Goal: Browse casually

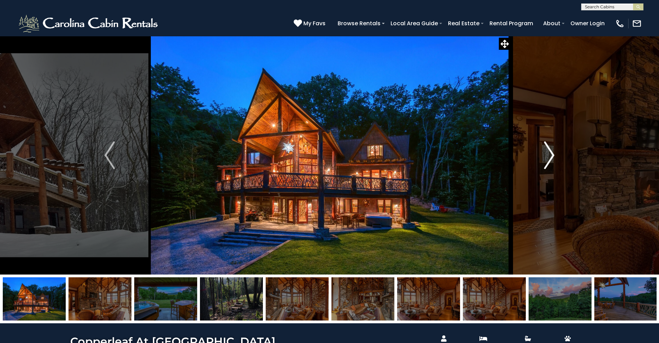
click at [551, 154] on img "Next" at bounding box center [549, 155] width 10 height 28
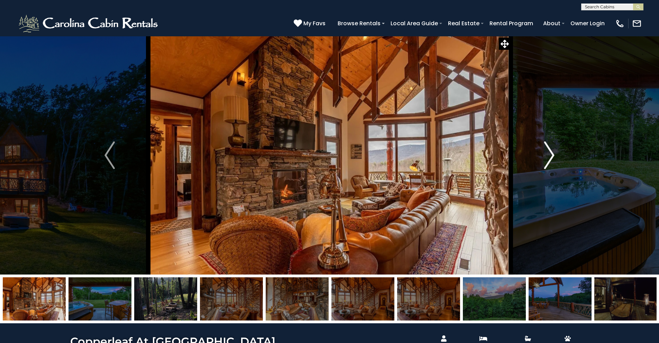
click at [551, 154] on img "Next" at bounding box center [549, 155] width 10 height 28
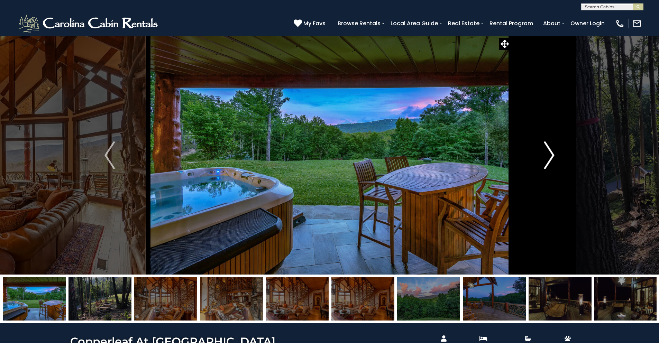
click at [550, 153] on img "Next" at bounding box center [549, 155] width 10 height 28
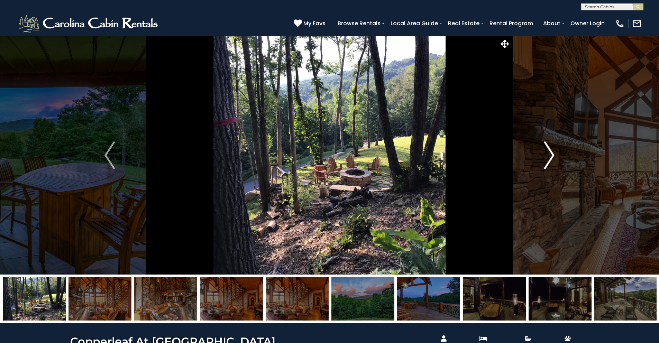
click at [550, 153] on img "Next" at bounding box center [549, 155] width 10 height 28
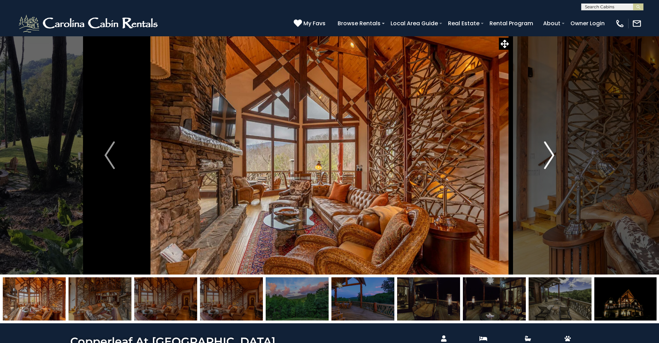
click at [550, 153] on img "Next" at bounding box center [549, 155] width 10 height 28
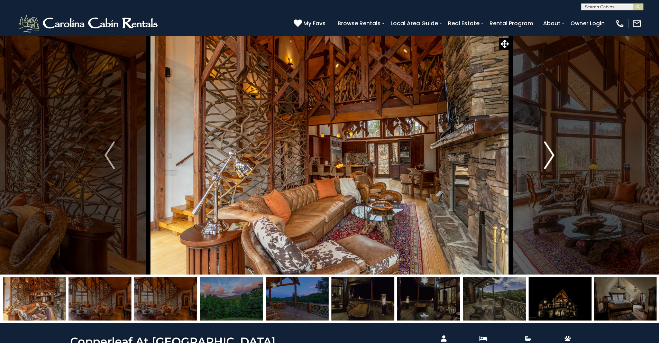
click at [550, 153] on img "Next" at bounding box center [549, 155] width 10 height 28
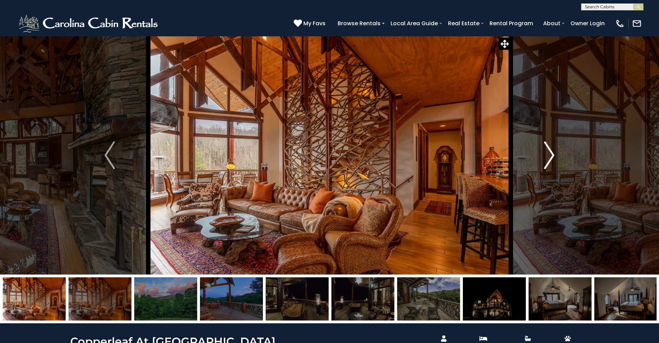
click at [550, 153] on img "Next" at bounding box center [549, 155] width 10 height 28
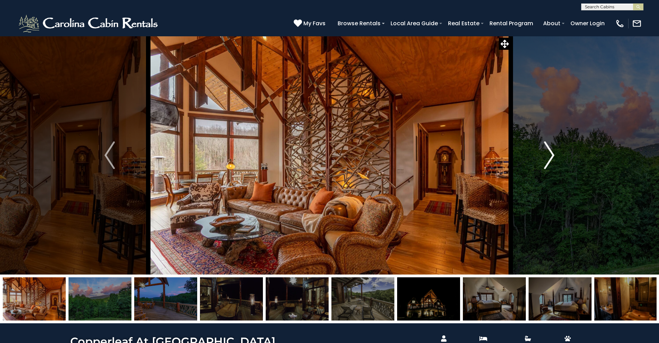
click at [550, 153] on img "Next" at bounding box center [549, 155] width 10 height 28
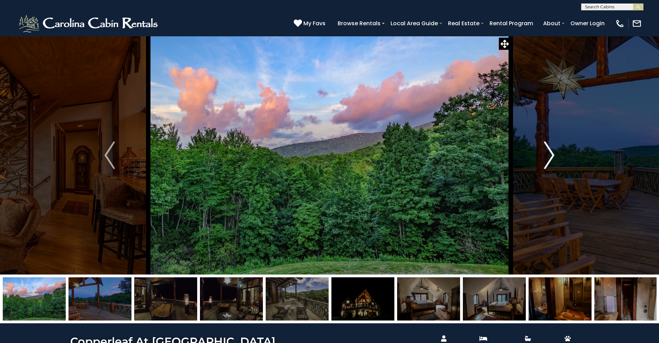
click at [550, 153] on img "Next" at bounding box center [549, 155] width 10 height 28
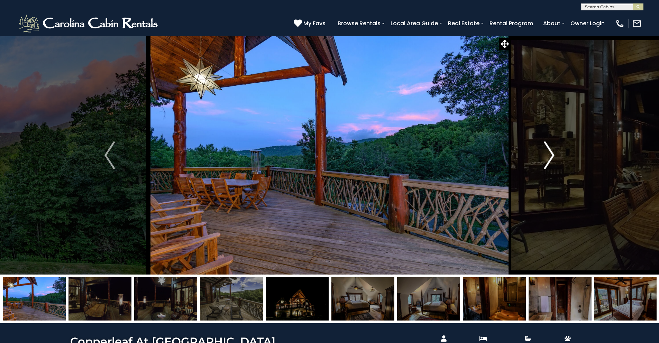
click at [550, 153] on img "Next" at bounding box center [549, 155] width 10 height 28
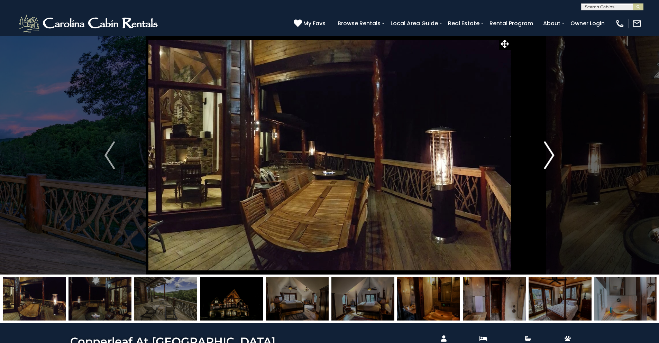
click at [550, 153] on img "Next" at bounding box center [549, 155] width 10 height 28
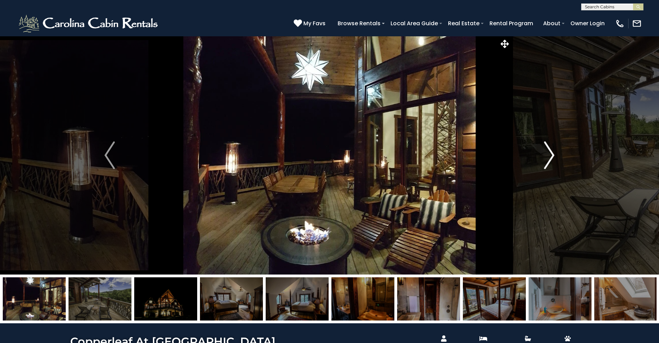
click at [550, 153] on img "Next" at bounding box center [549, 155] width 10 height 28
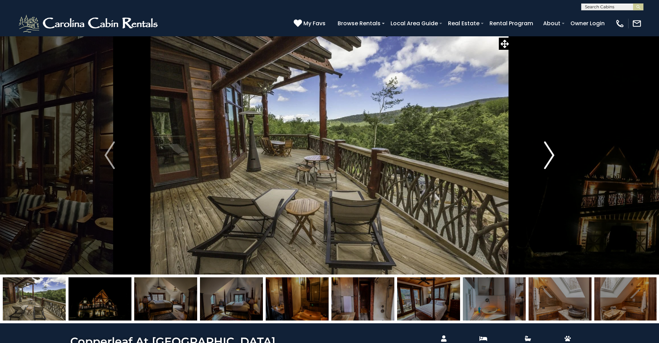
click at [550, 153] on img "Next" at bounding box center [549, 155] width 10 height 28
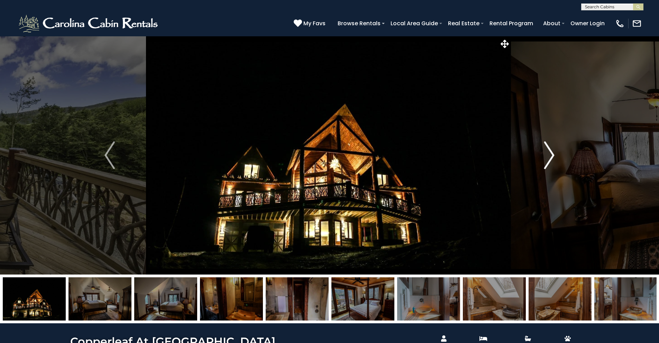
click at [549, 154] on img "Next" at bounding box center [549, 155] width 10 height 28
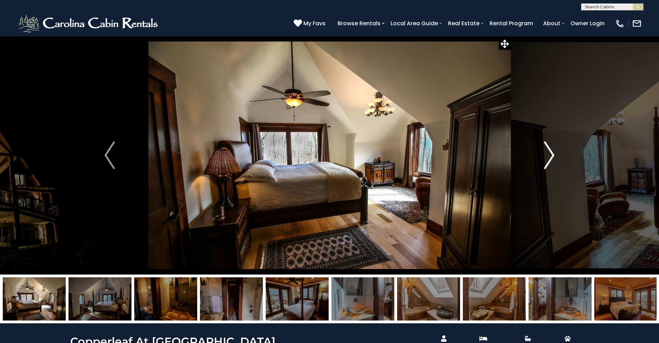
click at [549, 154] on img "Next" at bounding box center [549, 155] width 10 height 28
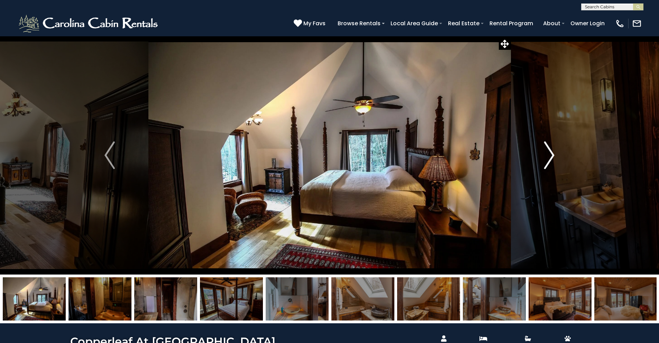
click at [549, 154] on img "Next" at bounding box center [549, 155] width 10 height 28
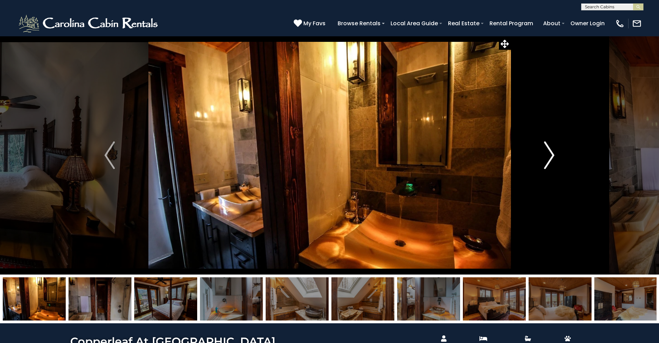
click at [549, 154] on img "Next" at bounding box center [549, 155] width 10 height 28
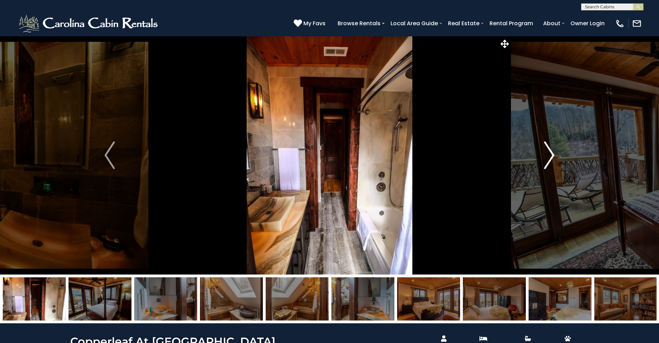
click at [549, 154] on img "Next" at bounding box center [549, 155] width 10 height 28
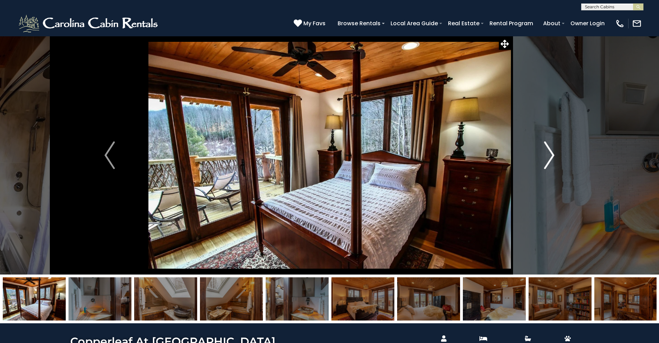
click at [549, 154] on img "Next" at bounding box center [549, 155] width 10 height 28
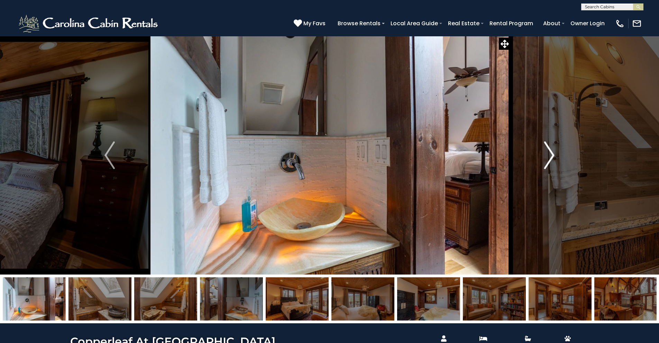
click at [549, 154] on img "Next" at bounding box center [549, 155] width 10 height 28
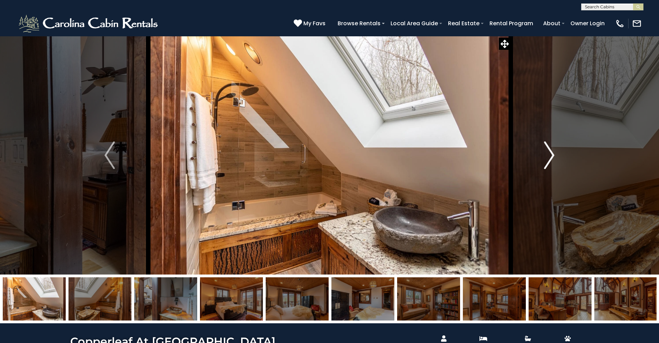
click at [549, 154] on img "Next" at bounding box center [549, 155] width 10 height 28
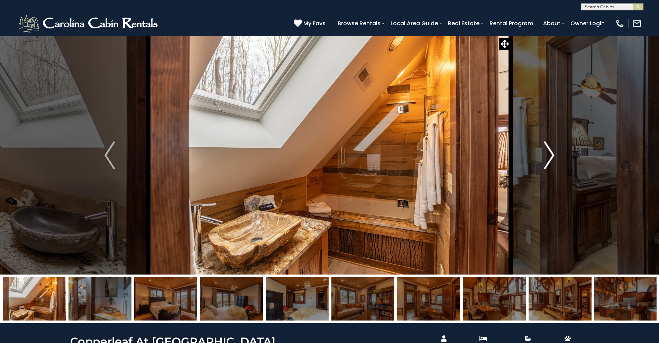
click at [549, 154] on img "Next" at bounding box center [549, 155] width 10 height 28
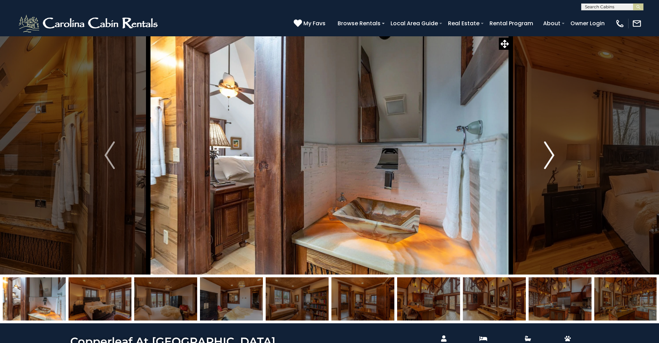
click at [549, 154] on img "Next" at bounding box center [549, 155] width 10 height 28
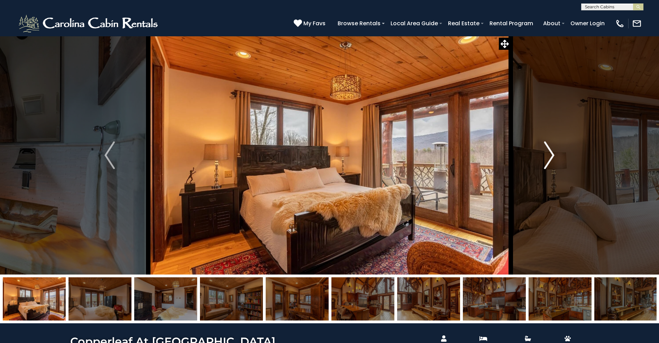
click at [549, 154] on img "Next" at bounding box center [549, 155] width 10 height 28
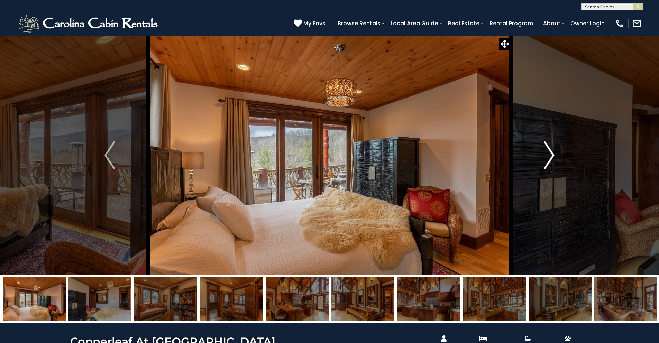
click at [549, 154] on img "Next" at bounding box center [549, 155] width 10 height 28
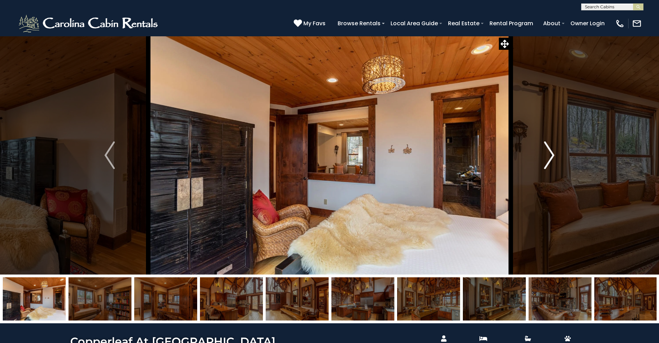
click at [549, 154] on img "Next" at bounding box center [549, 155] width 10 height 28
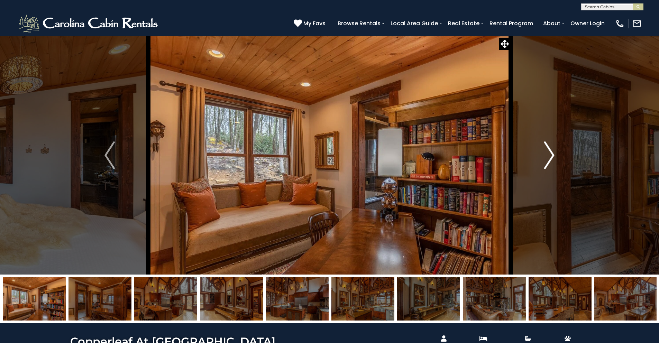
click at [549, 154] on img "Next" at bounding box center [549, 155] width 10 height 28
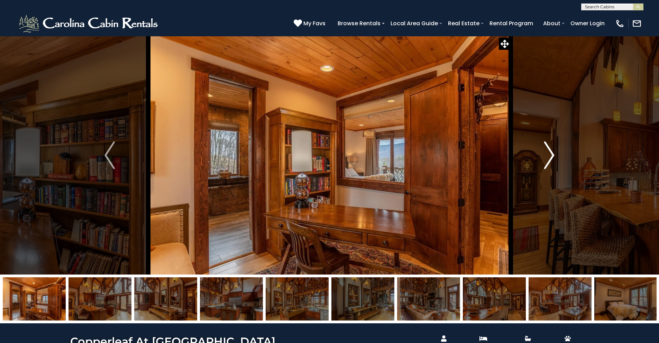
click at [549, 154] on img "Next" at bounding box center [549, 155] width 10 height 28
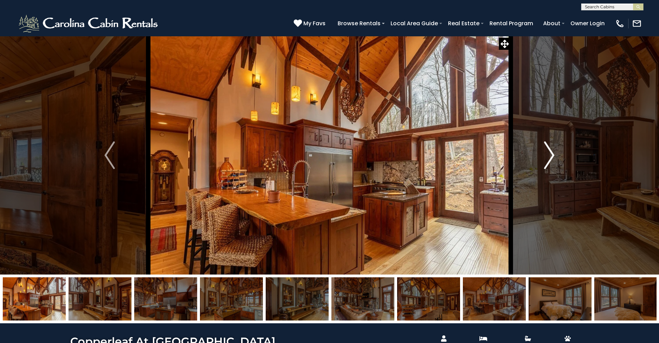
click at [549, 154] on img "Next" at bounding box center [549, 155] width 10 height 28
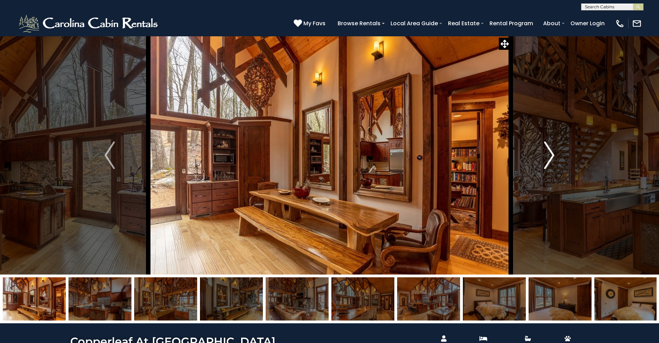
click at [549, 154] on img "Next" at bounding box center [549, 155] width 10 height 28
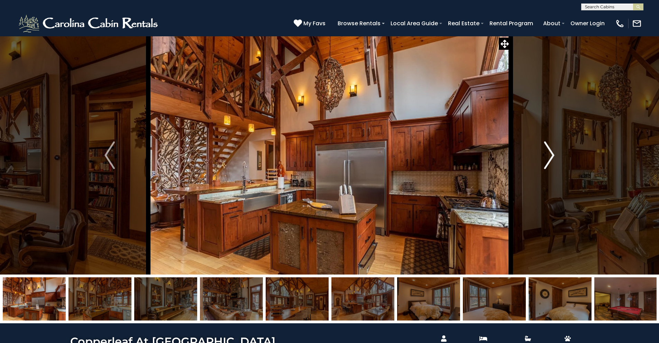
click at [549, 154] on img "Next" at bounding box center [549, 155] width 10 height 28
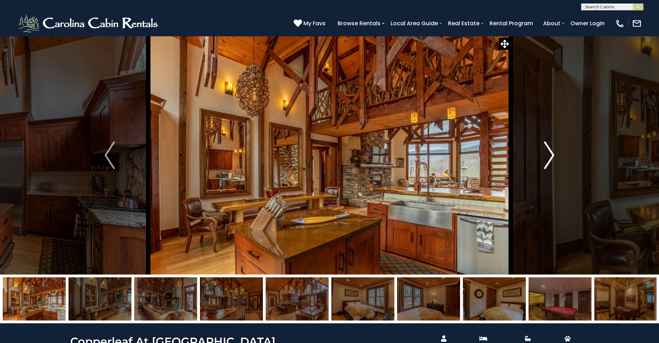
click at [549, 154] on img "Next" at bounding box center [549, 155] width 10 height 28
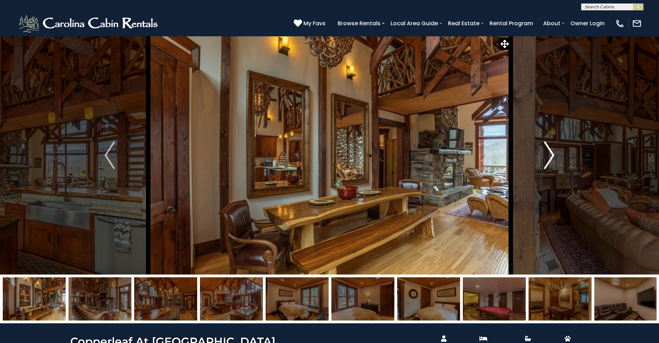
click at [549, 154] on img "Next" at bounding box center [549, 155] width 10 height 28
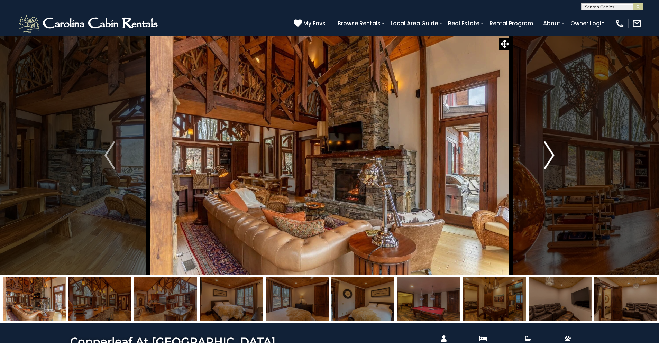
click at [549, 154] on img "Next" at bounding box center [549, 155] width 10 height 28
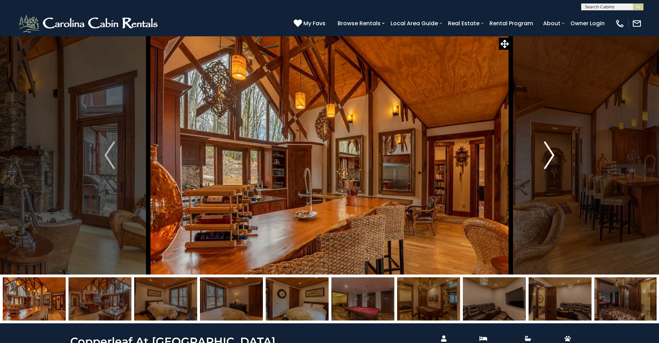
click at [549, 154] on img "Next" at bounding box center [549, 155] width 10 height 28
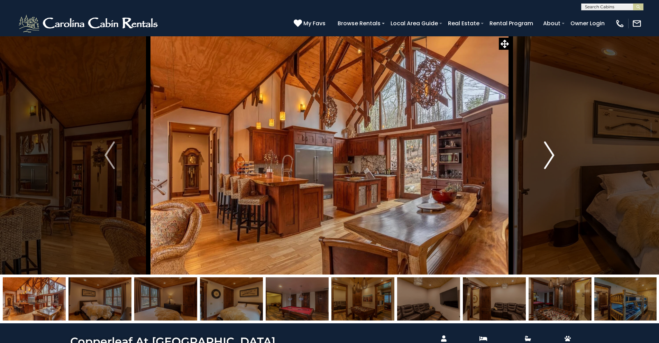
click at [549, 154] on img "Next" at bounding box center [549, 155] width 10 height 28
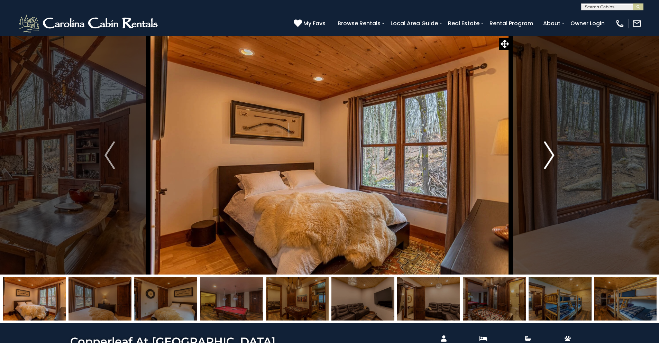
click at [549, 154] on img "Next" at bounding box center [549, 155] width 10 height 28
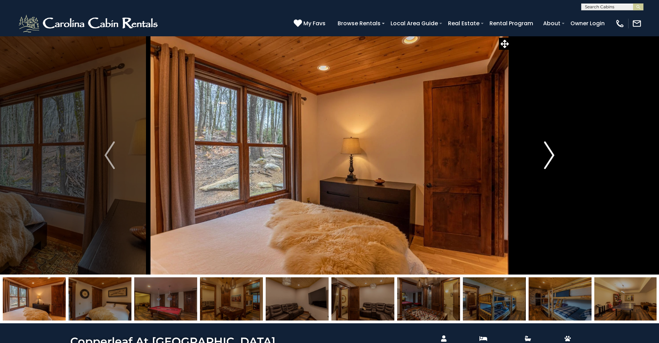
click at [549, 154] on img "Next" at bounding box center [549, 155] width 10 height 28
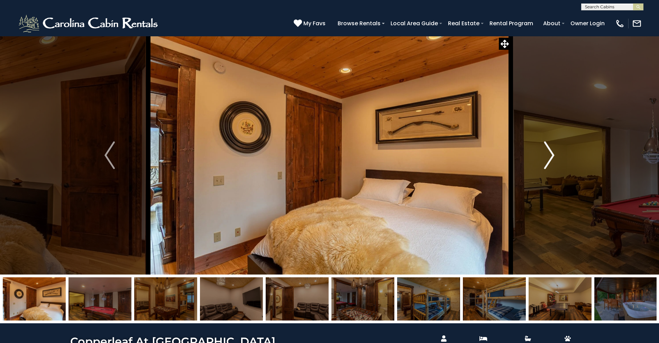
click at [549, 154] on img "Next" at bounding box center [549, 155] width 10 height 28
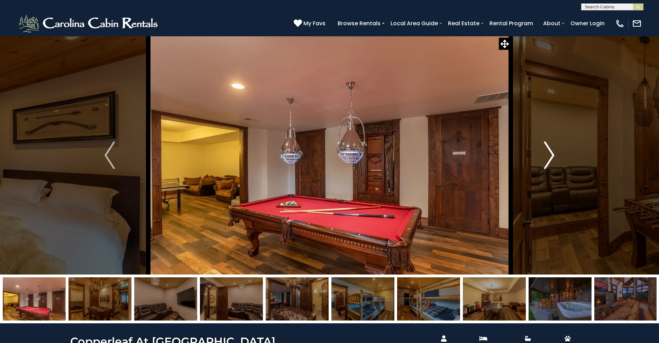
click at [549, 154] on img "Next" at bounding box center [549, 155] width 10 height 28
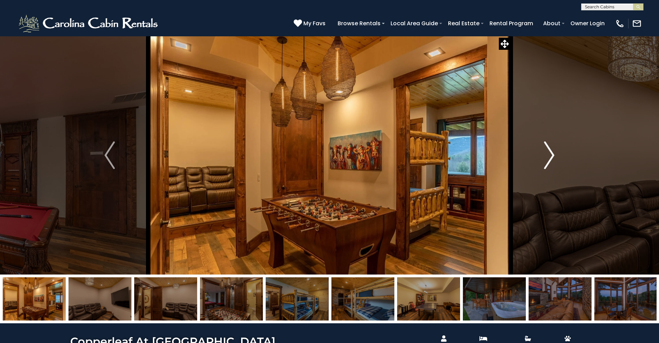
click at [549, 154] on img "Next" at bounding box center [549, 155] width 10 height 28
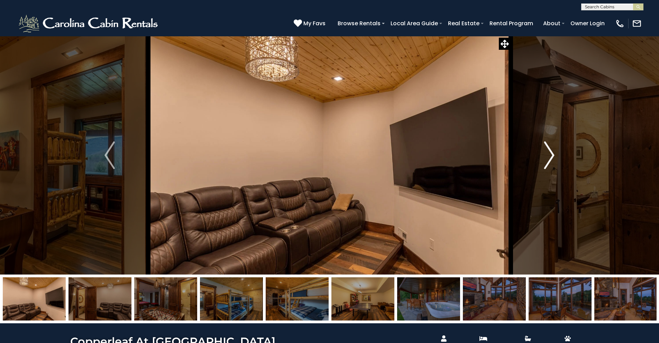
click at [549, 154] on img "Next" at bounding box center [549, 155] width 10 height 28
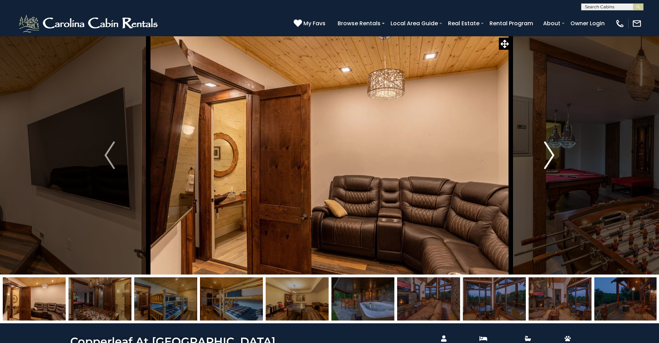
click at [549, 154] on img "Next" at bounding box center [549, 155] width 10 height 28
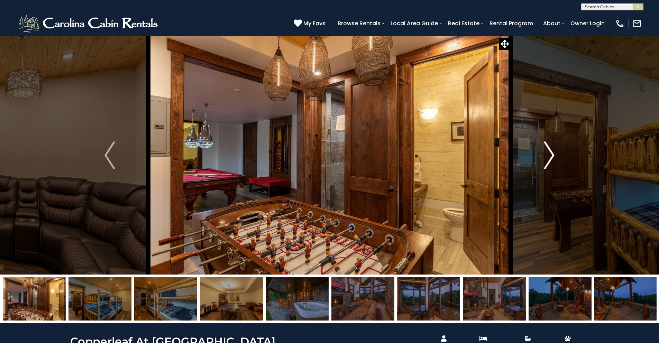
click at [549, 154] on img "Next" at bounding box center [549, 155] width 10 height 28
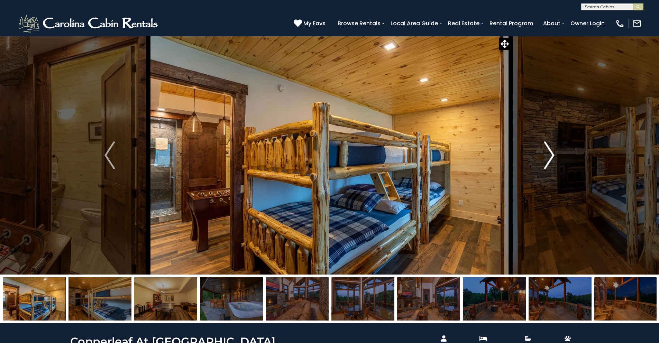
click at [549, 154] on img "Next" at bounding box center [549, 155] width 10 height 28
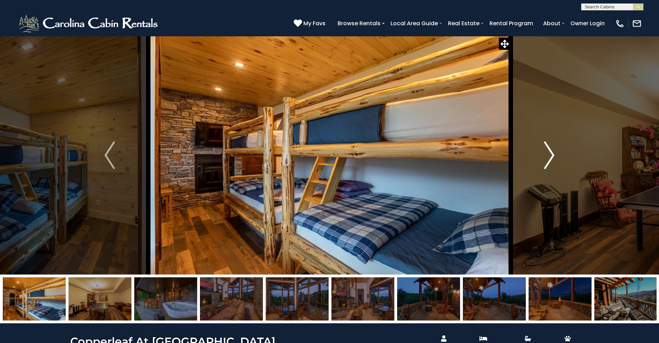
click at [549, 154] on img "Next" at bounding box center [549, 155] width 10 height 28
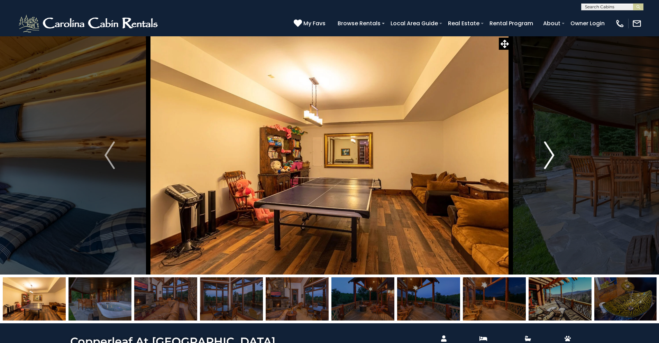
click at [549, 154] on img "Next" at bounding box center [549, 155] width 10 height 28
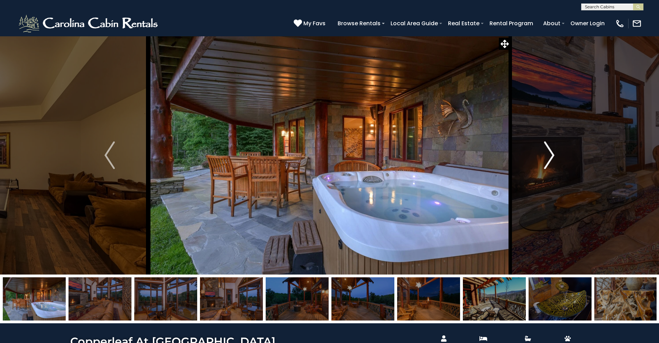
click at [549, 154] on img "Next" at bounding box center [549, 155] width 10 height 28
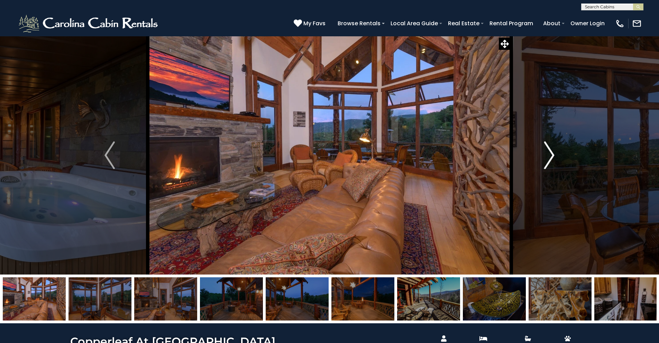
click at [549, 154] on img "Next" at bounding box center [549, 155] width 10 height 28
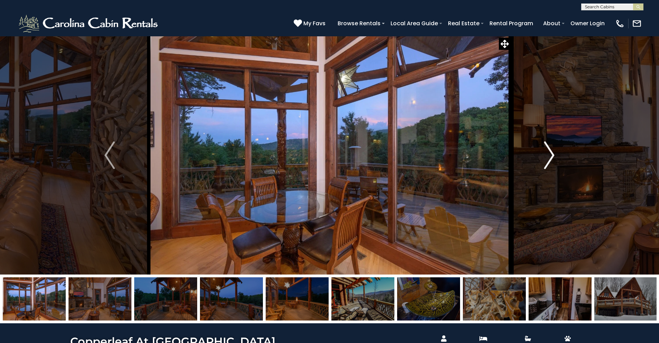
click at [549, 154] on img "Next" at bounding box center [549, 155] width 10 height 28
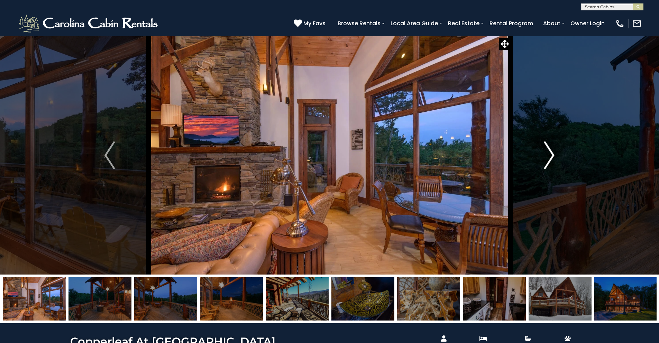
click at [549, 154] on img "Next" at bounding box center [549, 155] width 10 height 28
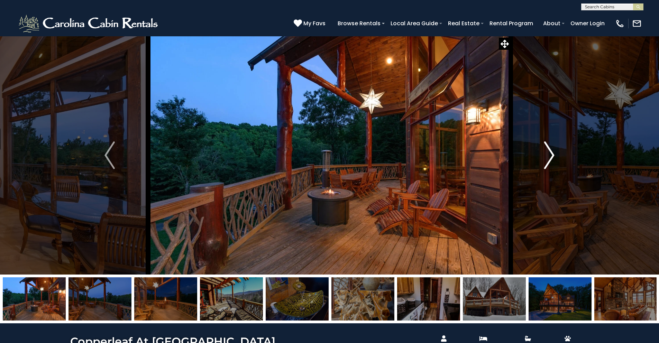
click at [549, 154] on img "Next" at bounding box center [549, 155] width 10 height 28
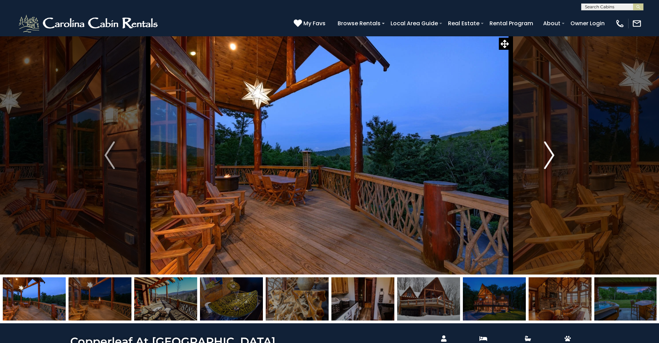
click at [549, 154] on img "Next" at bounding box center [549, 155] width 10 height 28
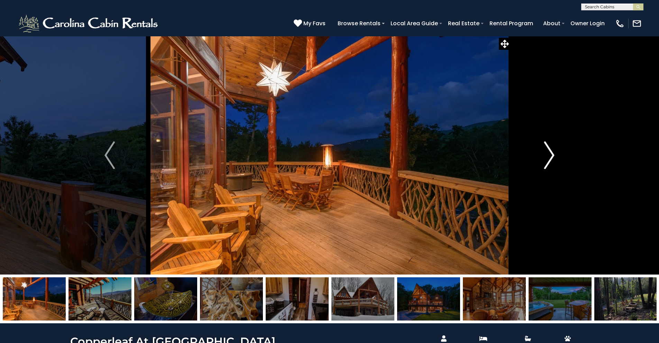
click at [549, 154] on img "Next" at bounding box center [549, 155] width 10 height 28
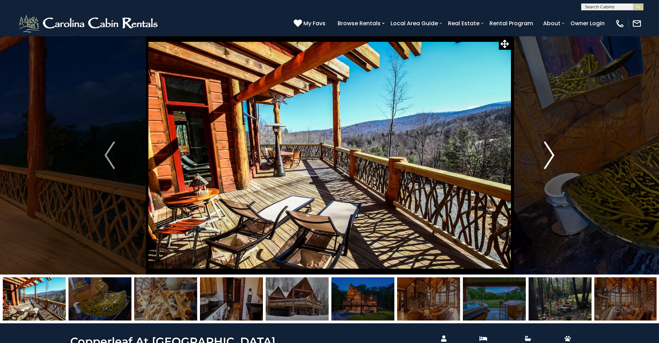
click at [549, 154] on img "Next" at bounding box center [549, 155] width 10 height 28
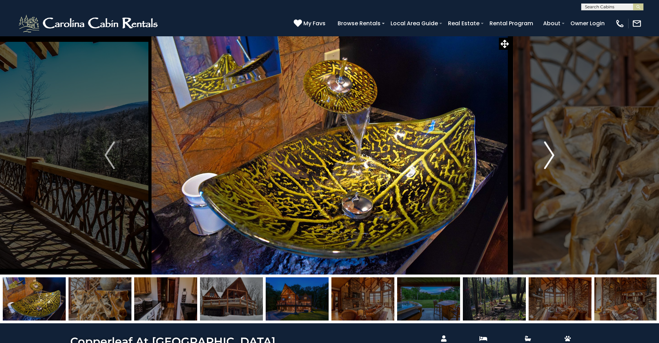
click at [549, 154] on img "Next" at bounding box center [549, 155] width 10 height 28
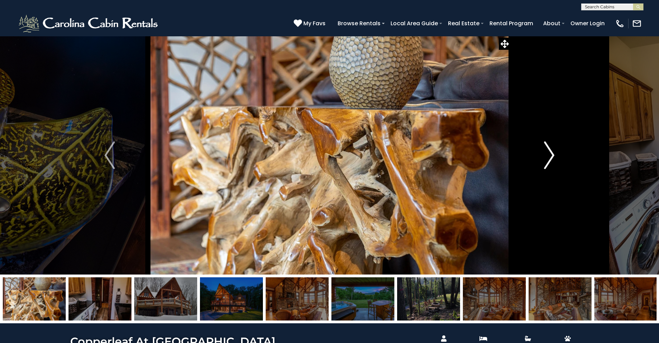
click at [549, 154] on img "Next" at bounding box center [549, 155] width 10 height 28
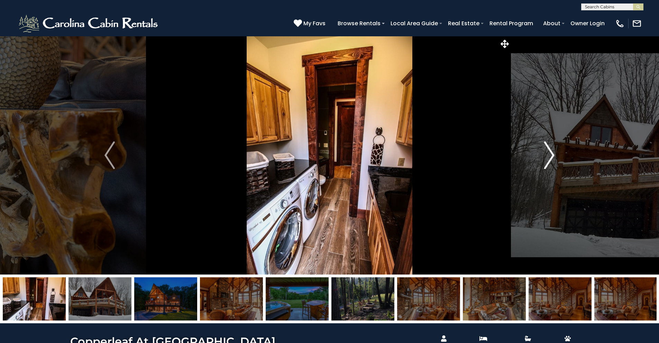
click at [549, 154] on img "Next" at bounding box center [549, 155] width 10 height 28
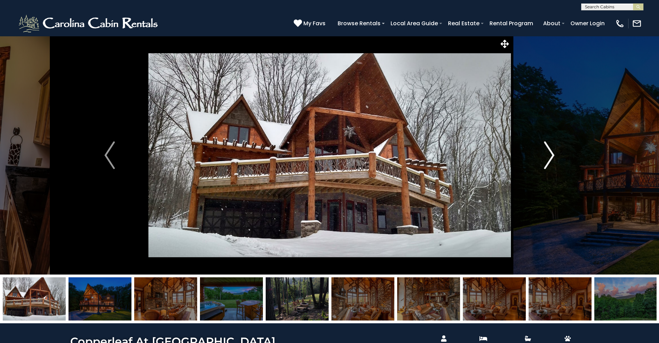
click at [549, 154] on img "Next" at bounding box center [549, 155] width 10 height 28
